Goal: Task Accomplishment & Management: Manage account settings

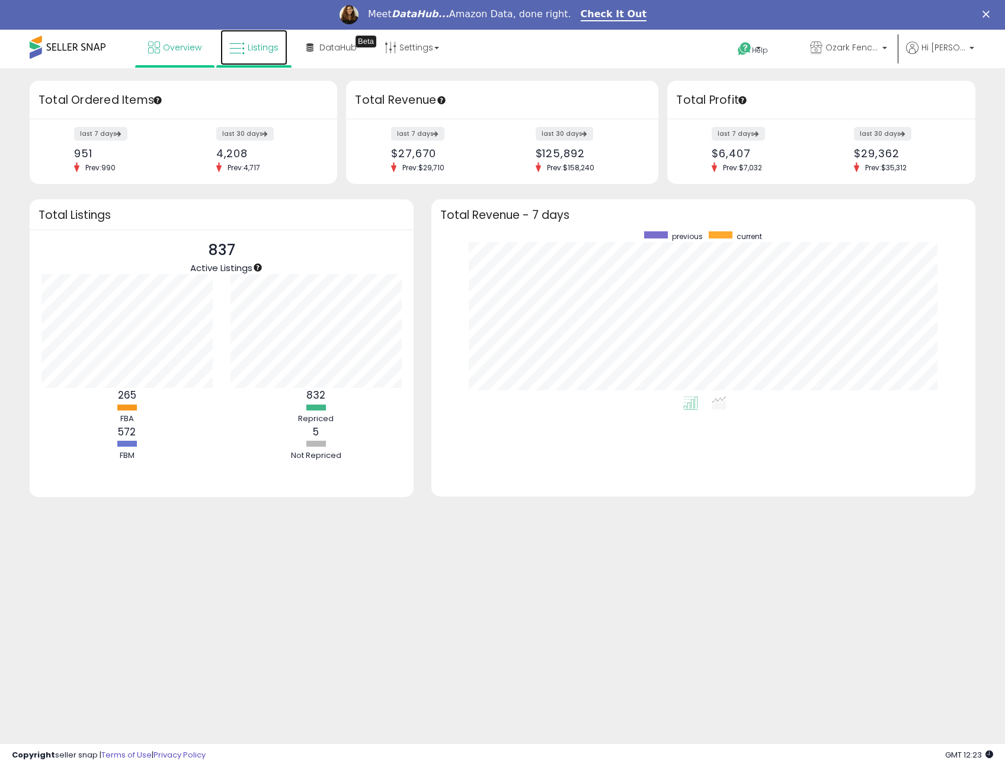
click at [250, 50] on span "Listings" at bounding box center [263, 47] width 31 height 12
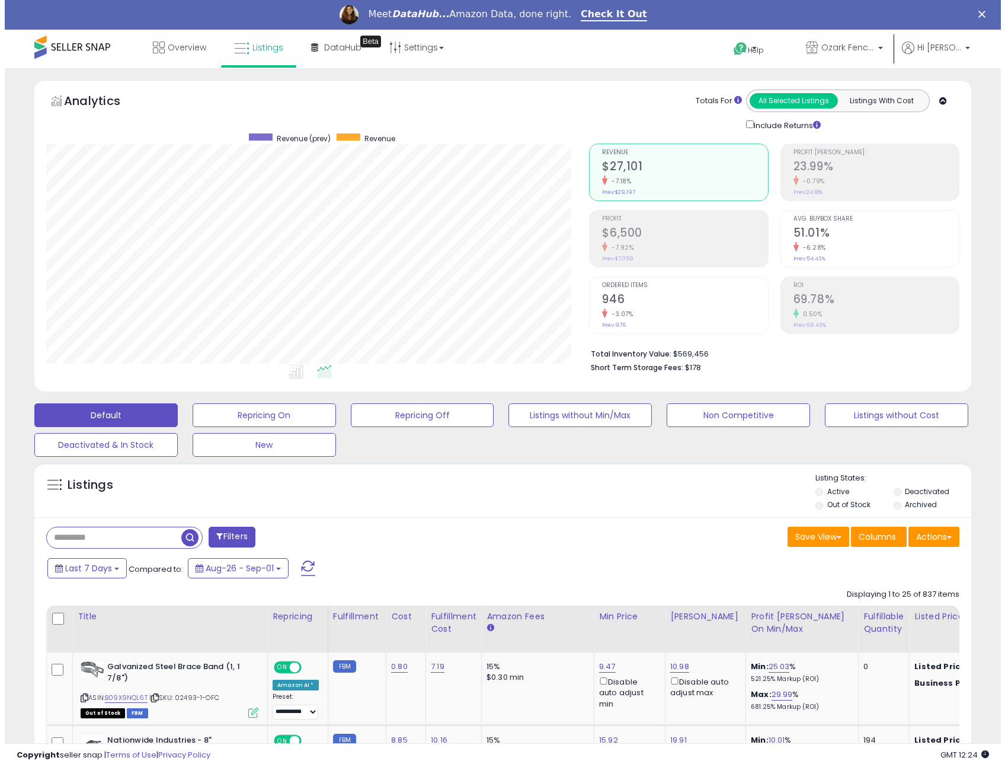
scroll to position [243, 544]
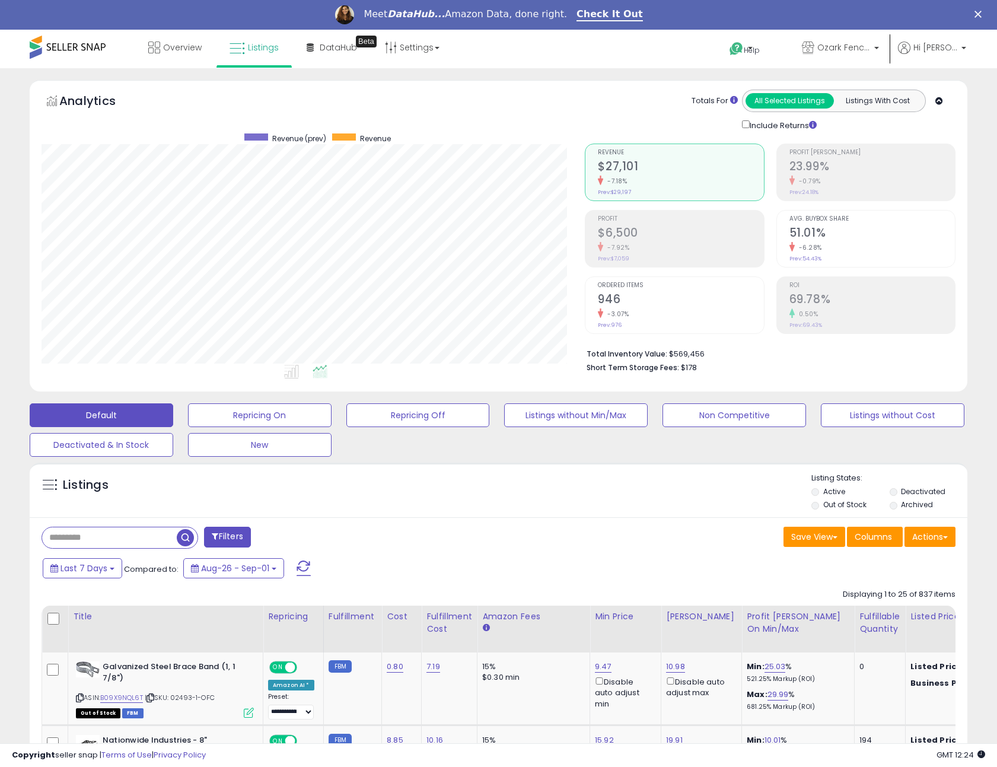
click at [835, 506] on label "Out of Stock" at bounding box center [844, 504] width 43 height 10
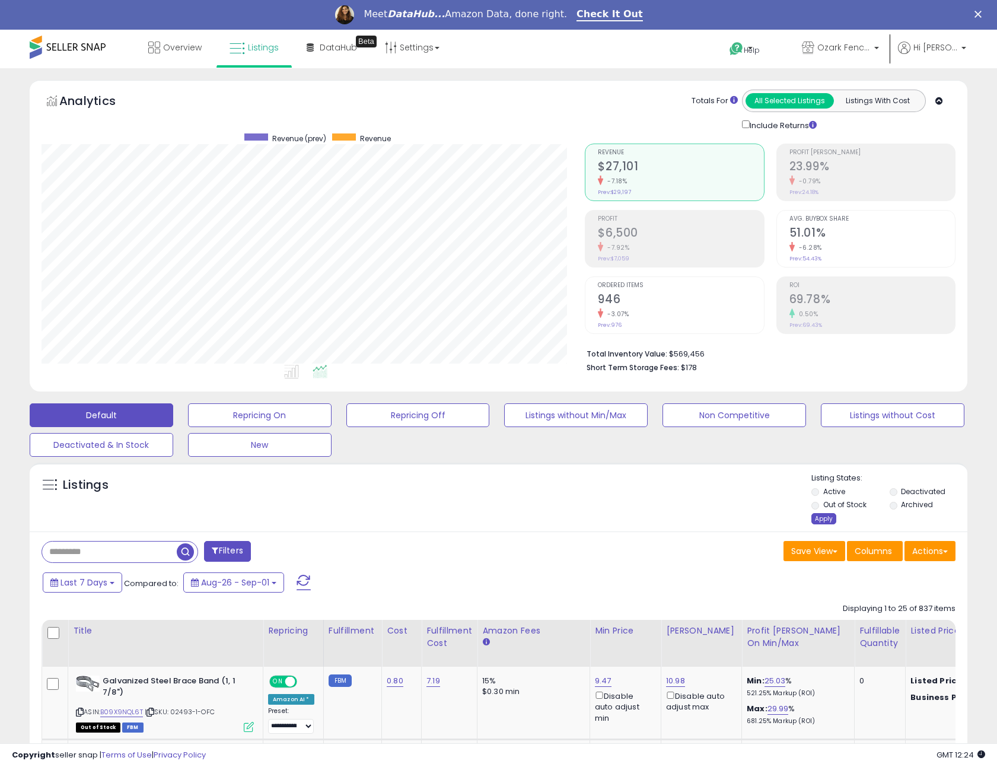
click at [823, 521] on div "Apply" at bounding box center [823, 518] width 25 height 11
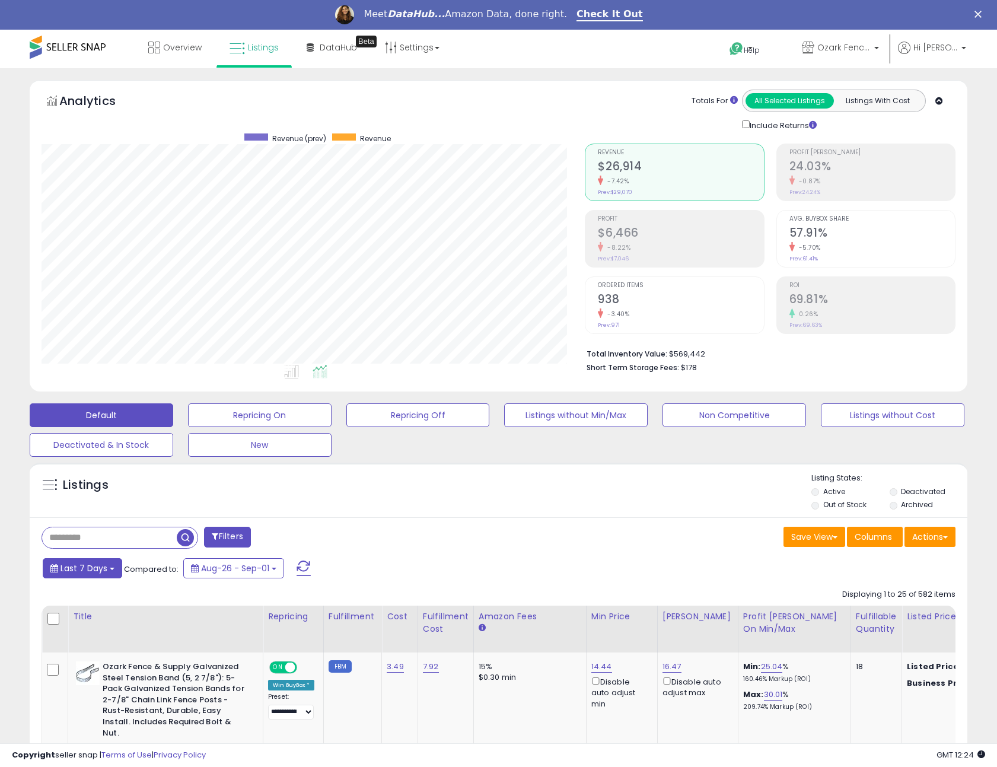
click at [98, 567] on span "Last 7 Days" at bounding box center [83, 568] width 47 height 12
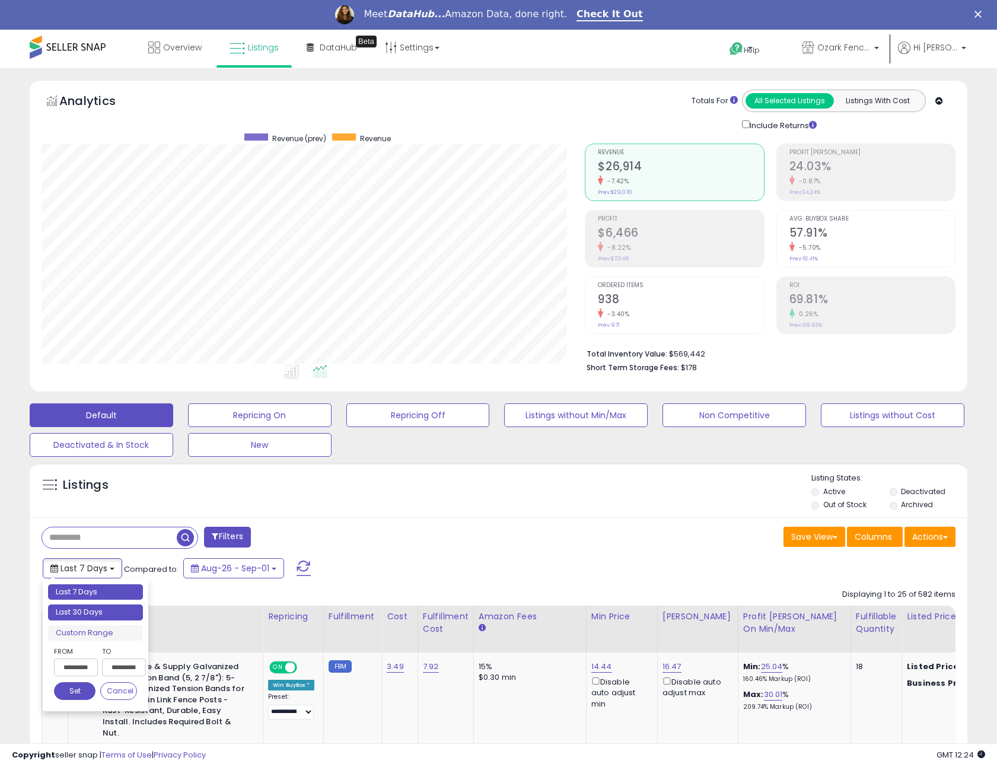
type input "**********"
click at [110, 613] on li "Last 30 Days" at bounding box center [95, 612] width 95 height 16
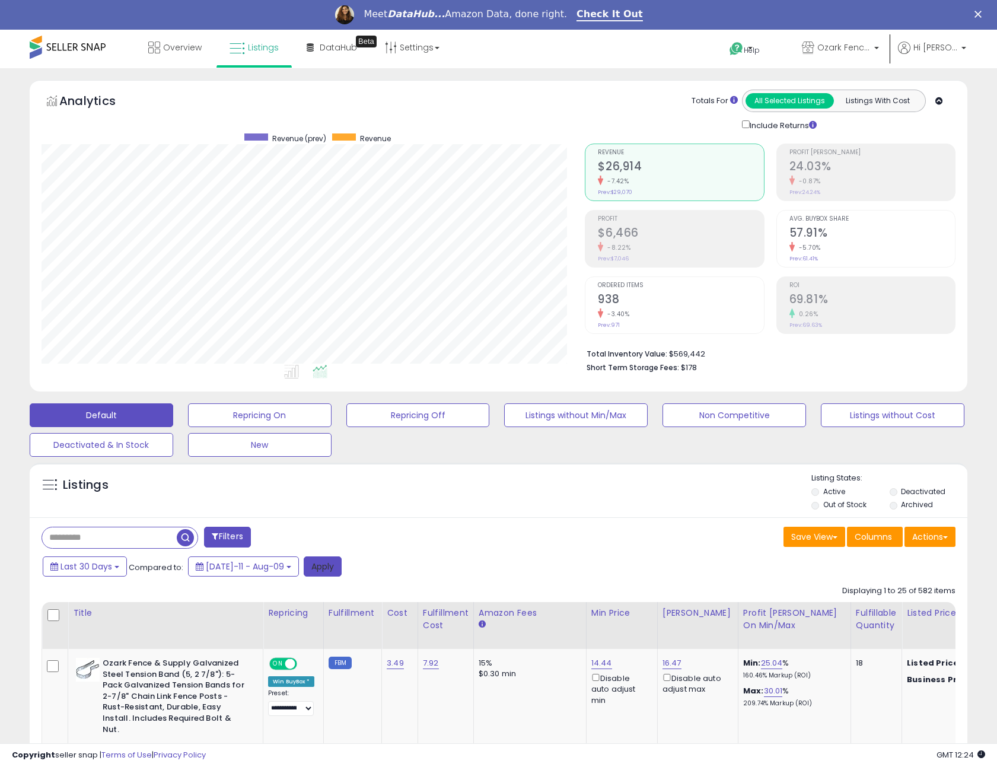
click at [311, 566] on button "Apply" at bounding box center [323, 566] width 38 height 20
